Goal: Task Accomplishment & Management: Manage account settings

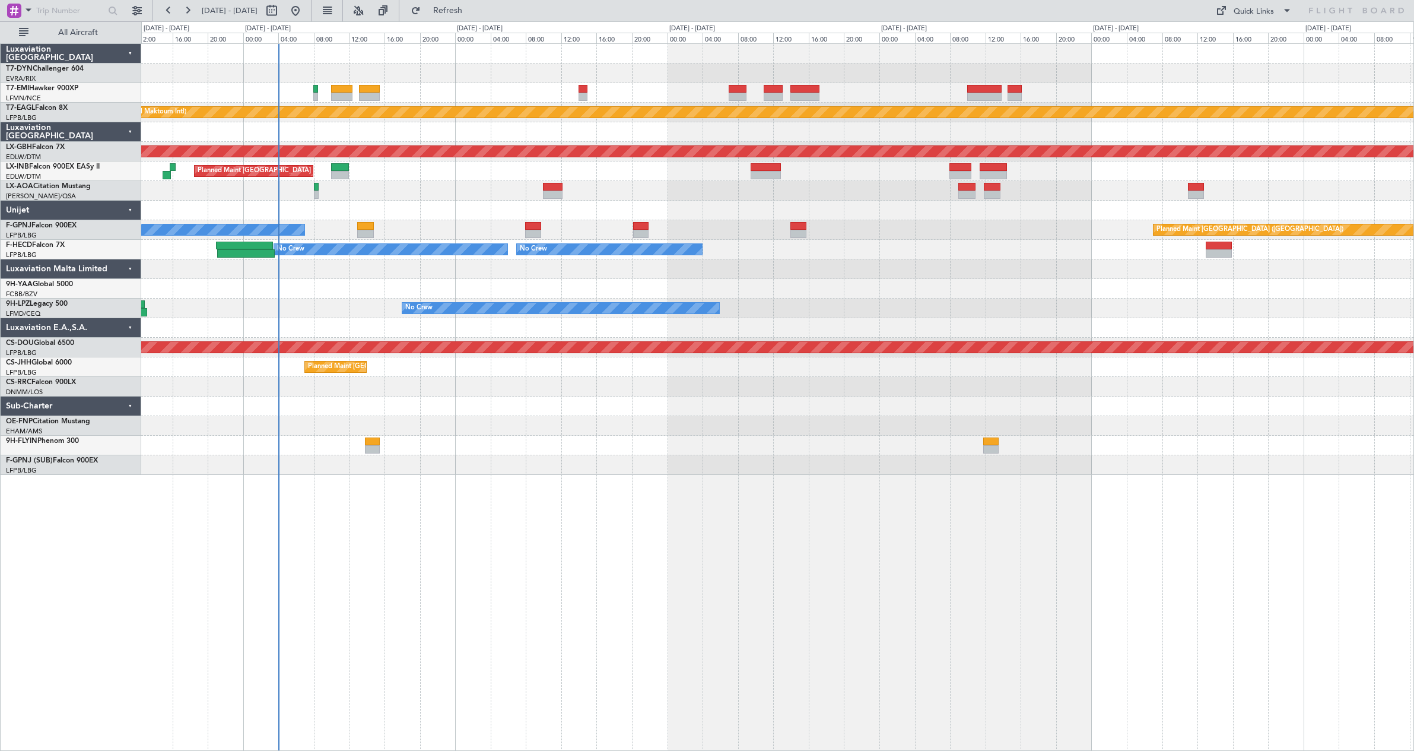
click at [711, 465] on div at bounding box center [777, 465] width 1272 height 20
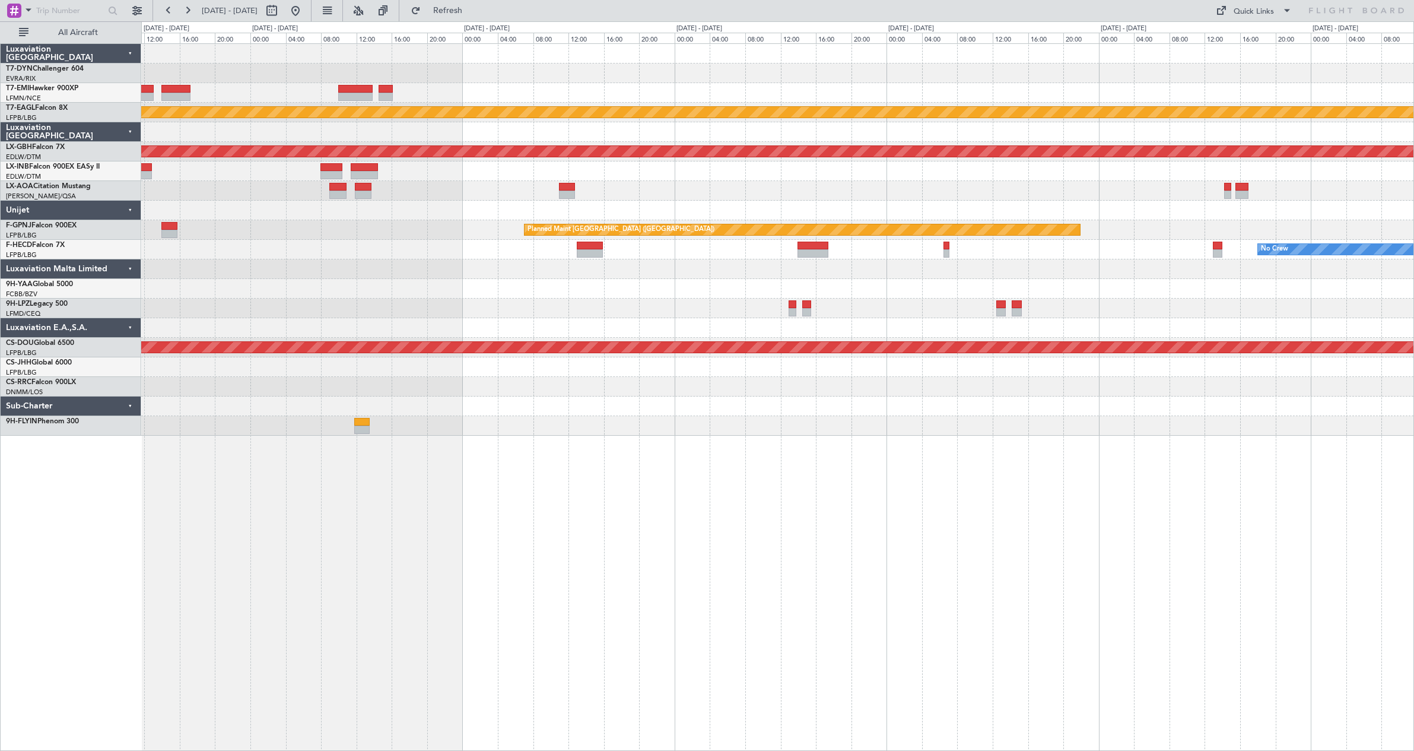
click at [579, 80] on div at bounding box center [777, 74] width 1272 height 20
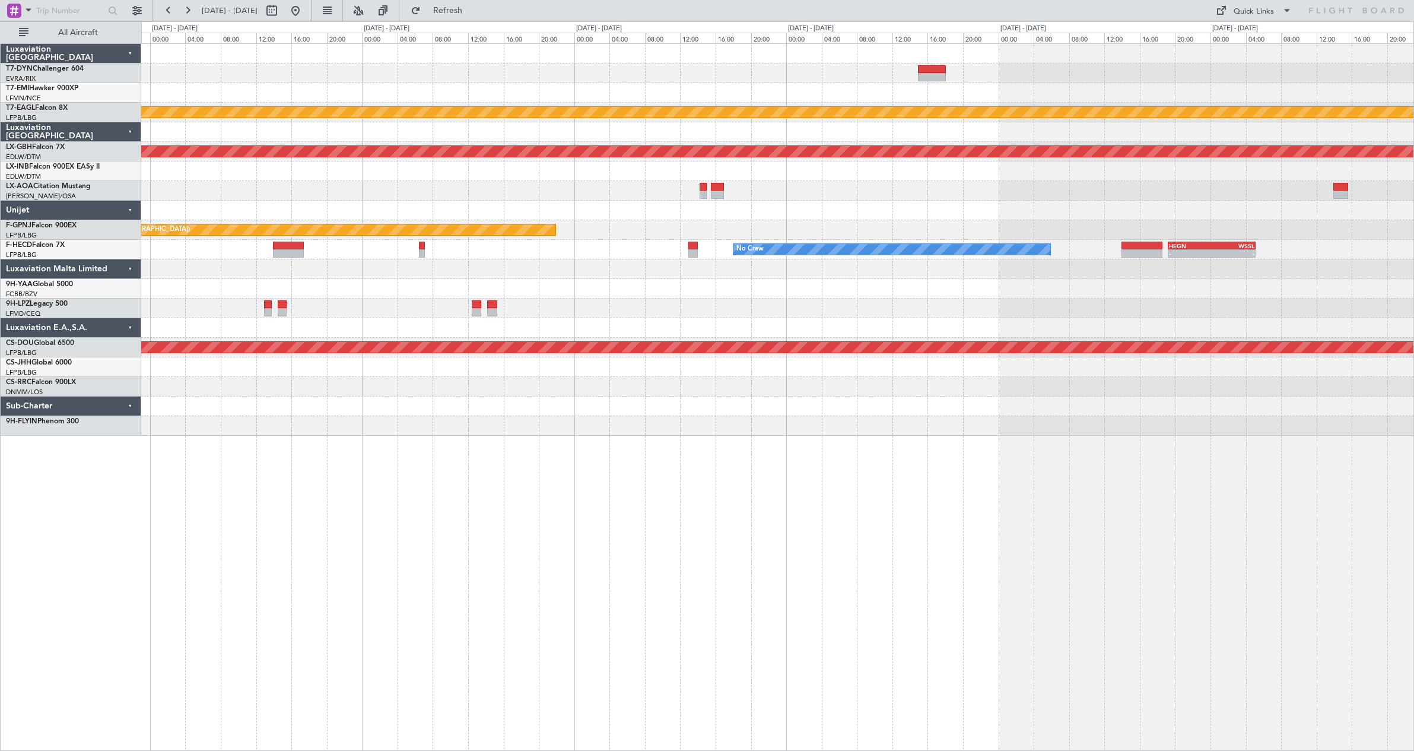
click at [574, 71] on div "Planned Maint Dubai (Al Maktoum Intl) Planned Maint Nurnberg Planned Maint [GEO…" at bounding box center [777, 240] width 1272 height 392
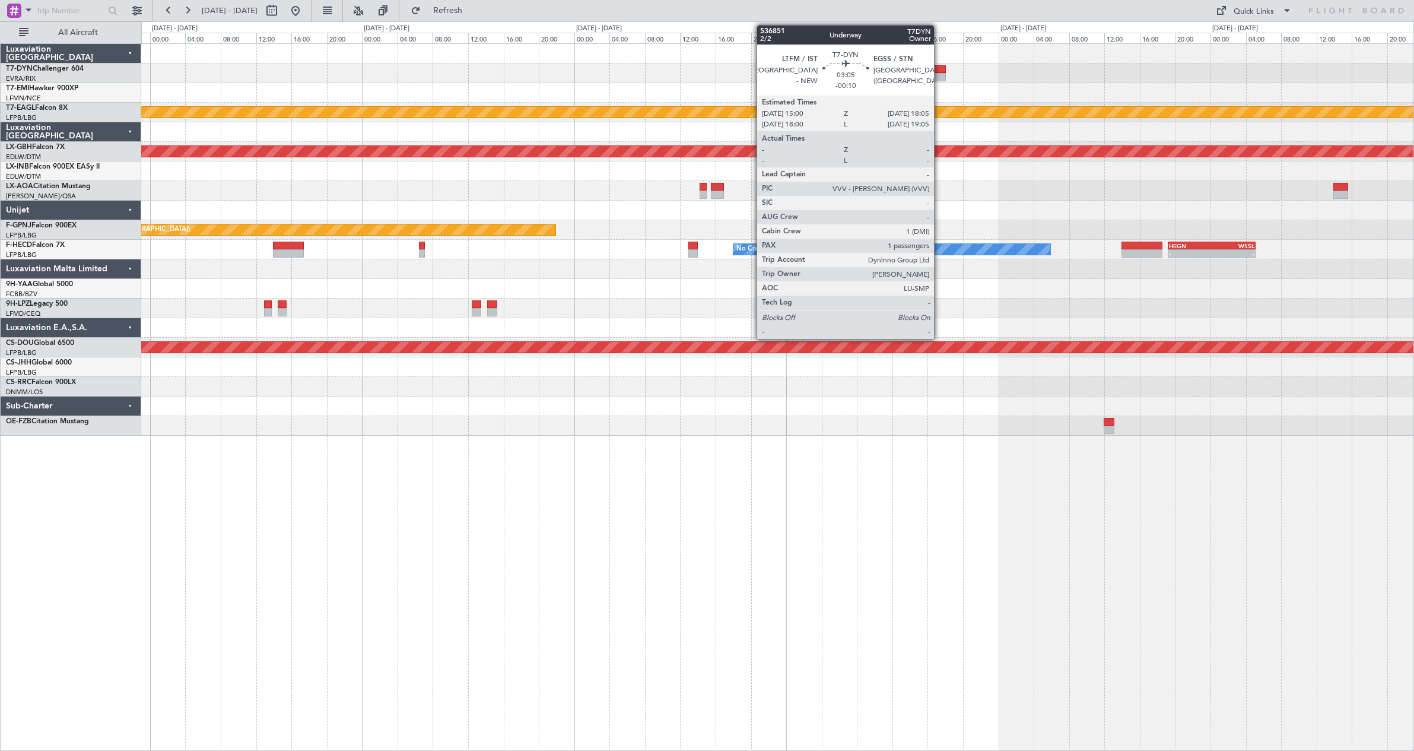
click at [939, 73] on div at bounding box center [931, 77] width 27 height 8
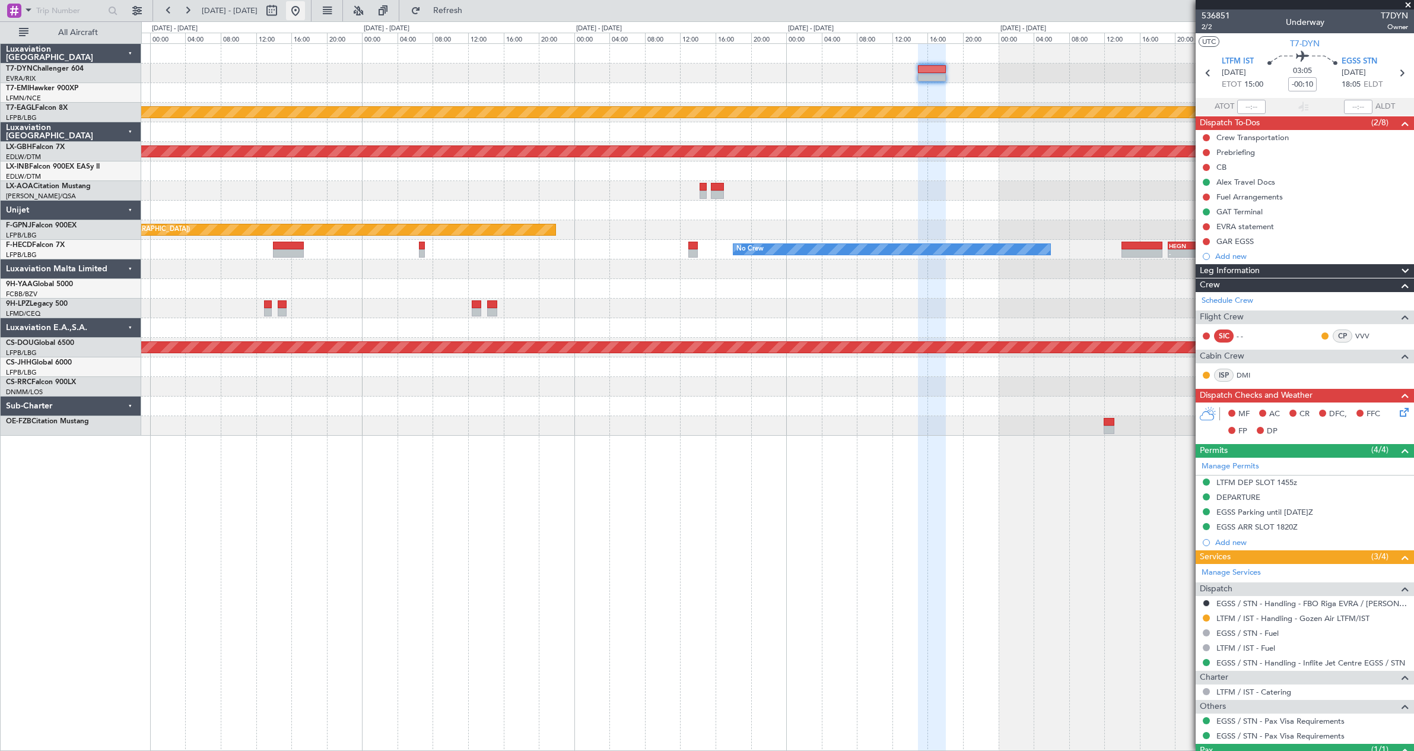
click at [305, 15] on button at bounding box center [295, 10] width 19 height 19
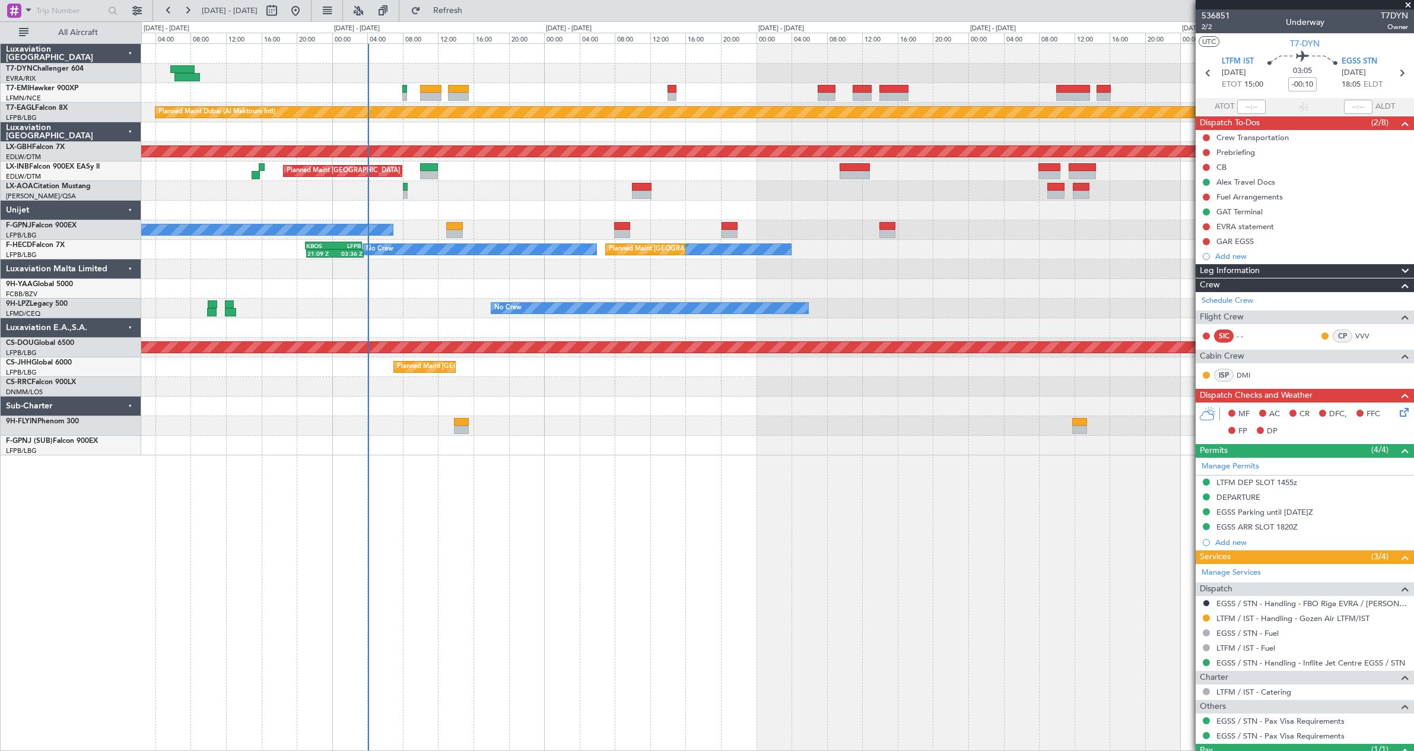
click at [926, 220] on div at bounding box center [777, 211] width 1272 height 20
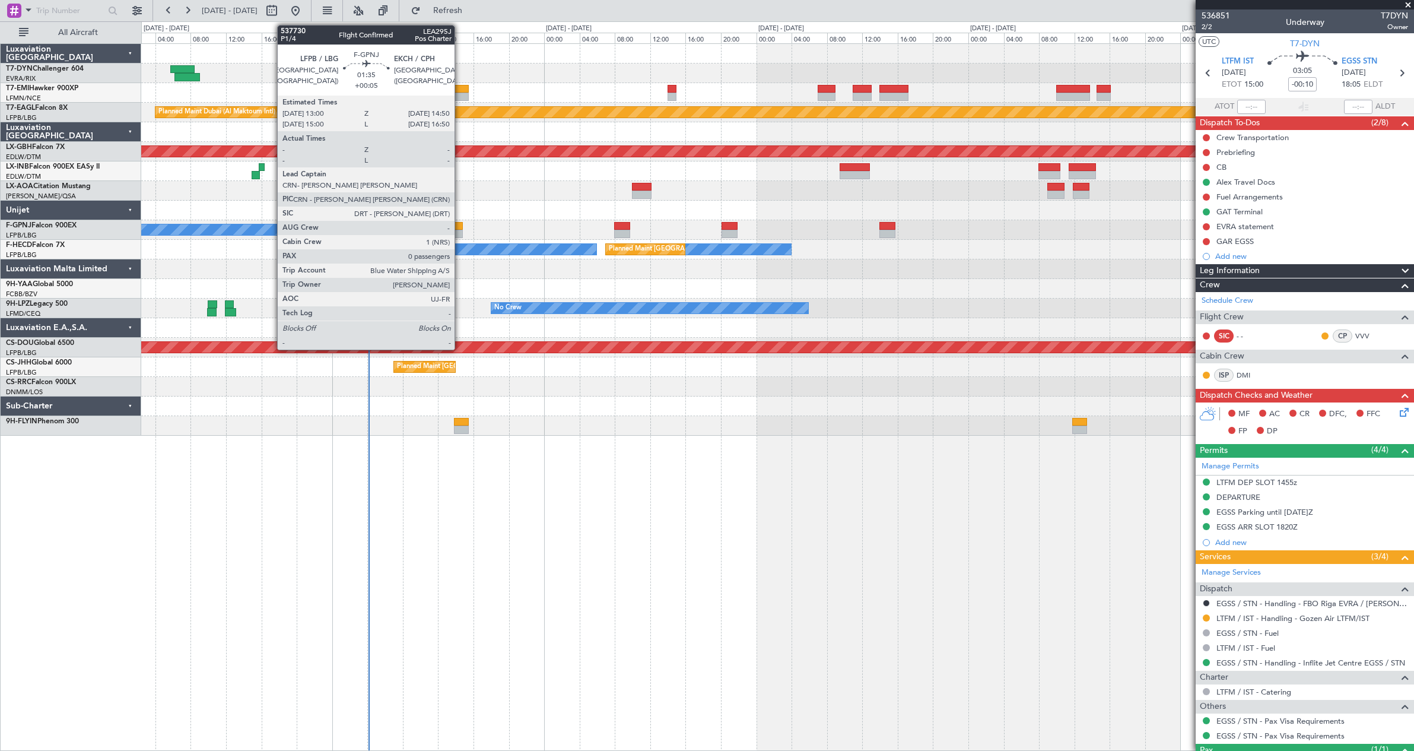
click at [460, 233] on div at bounding box center [454, 234] width 17 height 8
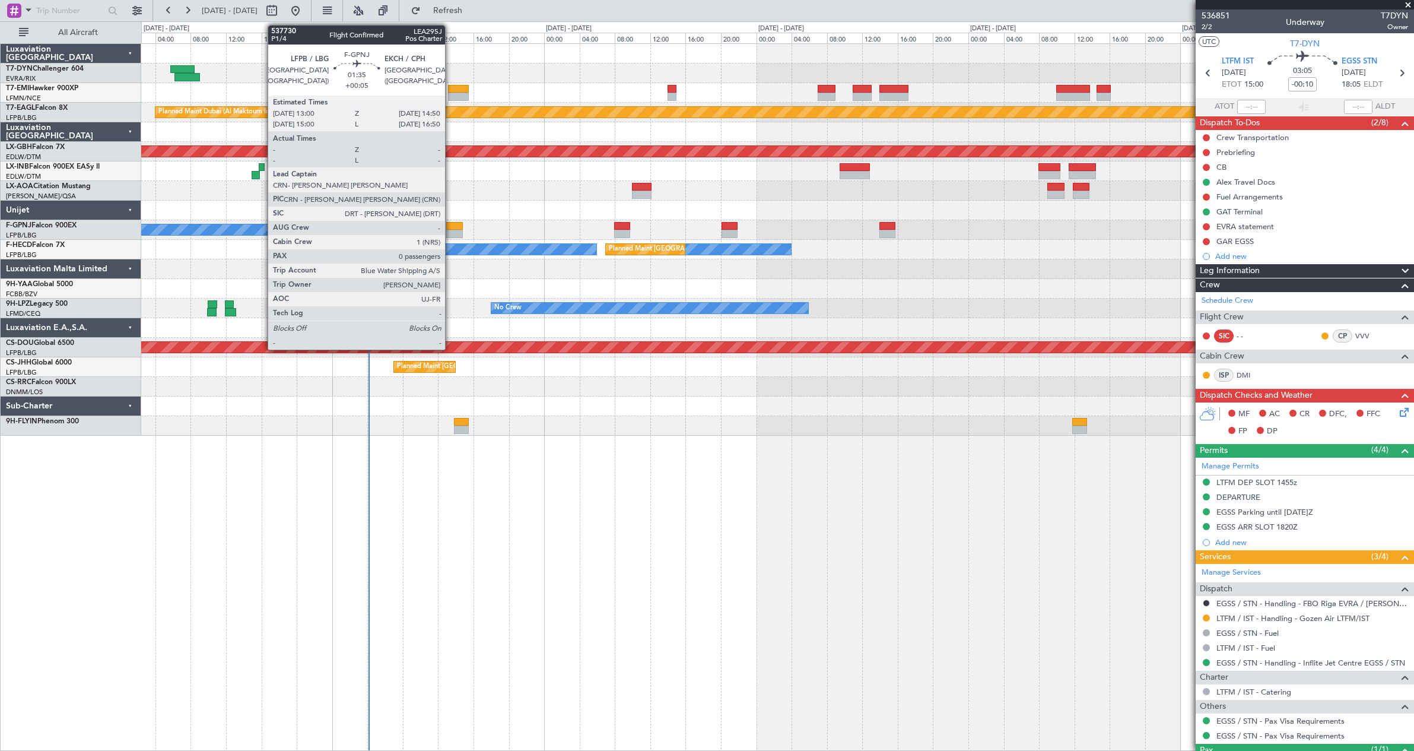
click at [450, 224] on div at bounding box center [454, 226] width 17 height 8
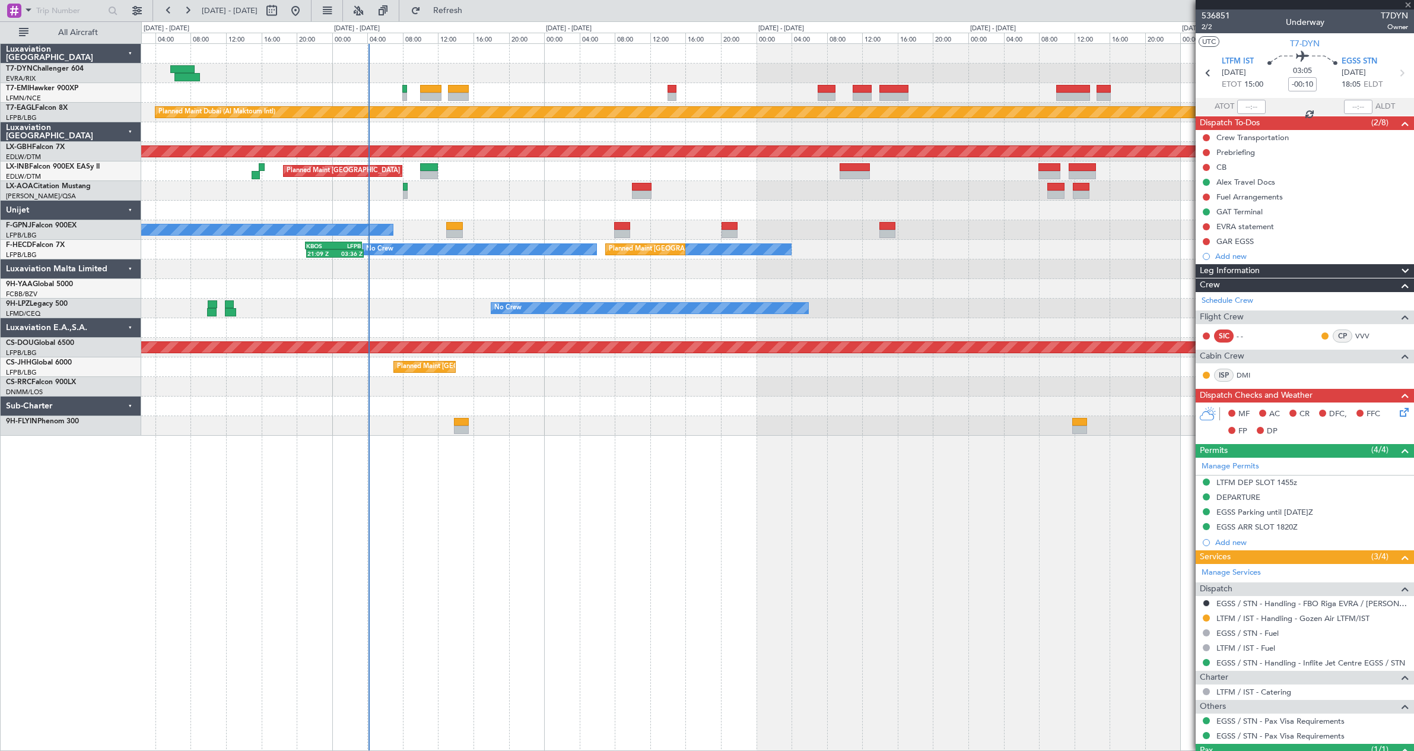
type input "+00:05"
type input "0"
